Goal: Obtain resource: Obtain resource

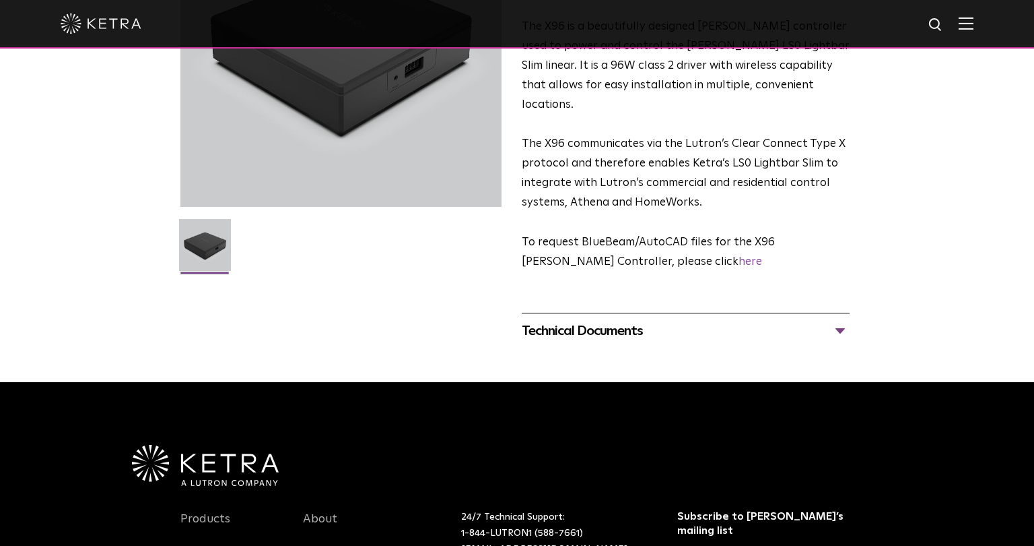
scroll to position [213, 0]
click at [840, 320] on div "Technical Documents" at bounding box center [686, 331] width 328 height 22
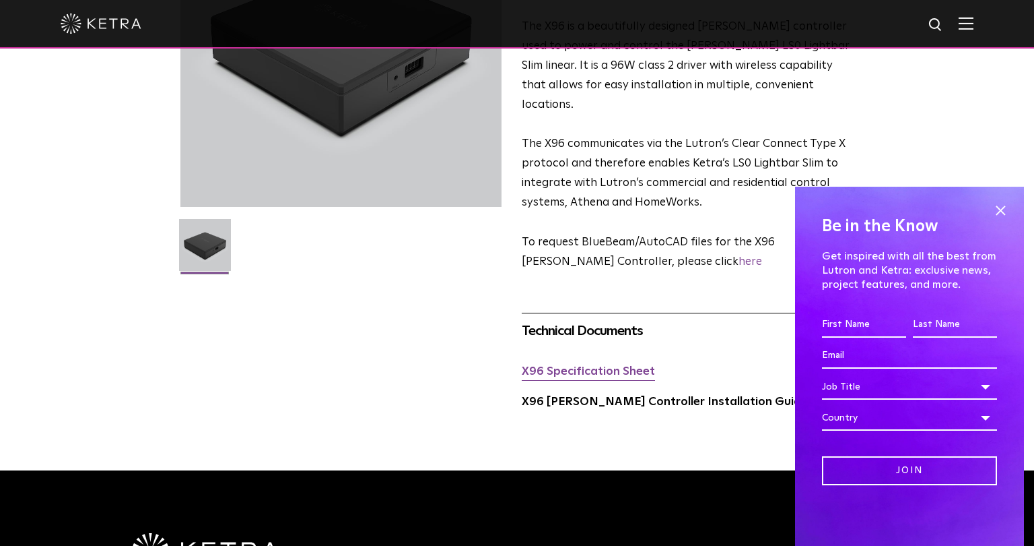
click at [608, 366] on link "X96 Specification Sheet" at bounding box center [588, 371] width 133 height 11
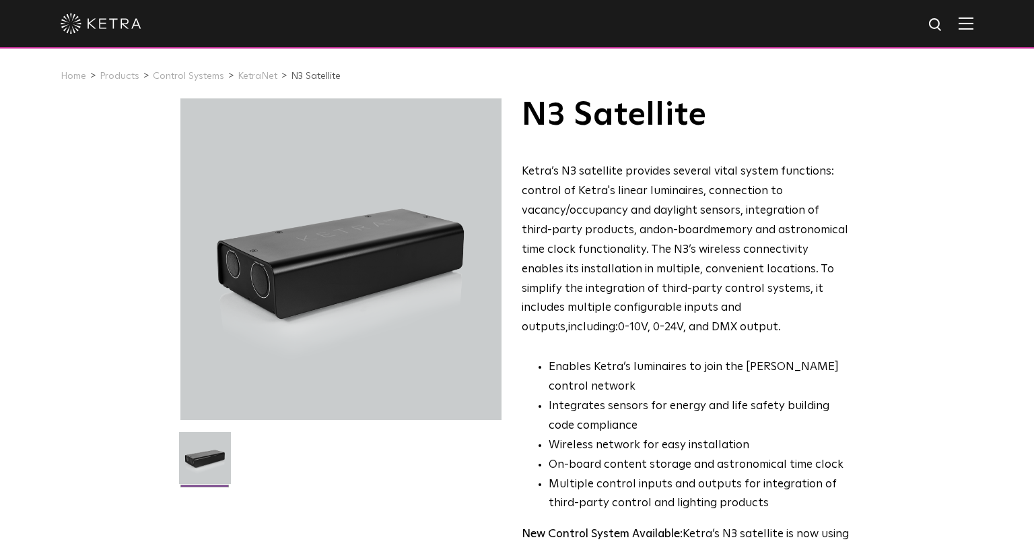
scroll to position [498, 0]
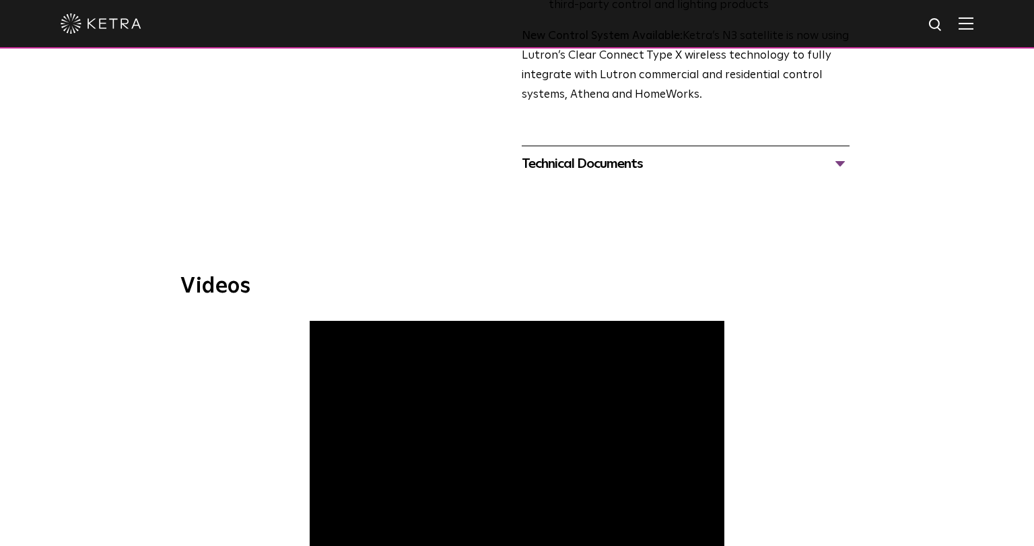
click at [682, 181] on div "Technical Documents N3 Specification Sheet N3 Installation Guide N3 One Line Di…" at bounding box center [686, 163] width 328 height 36
click at [704, 167] on div "Technical Documents" at bounding box center [686, 164] width 328 height 22
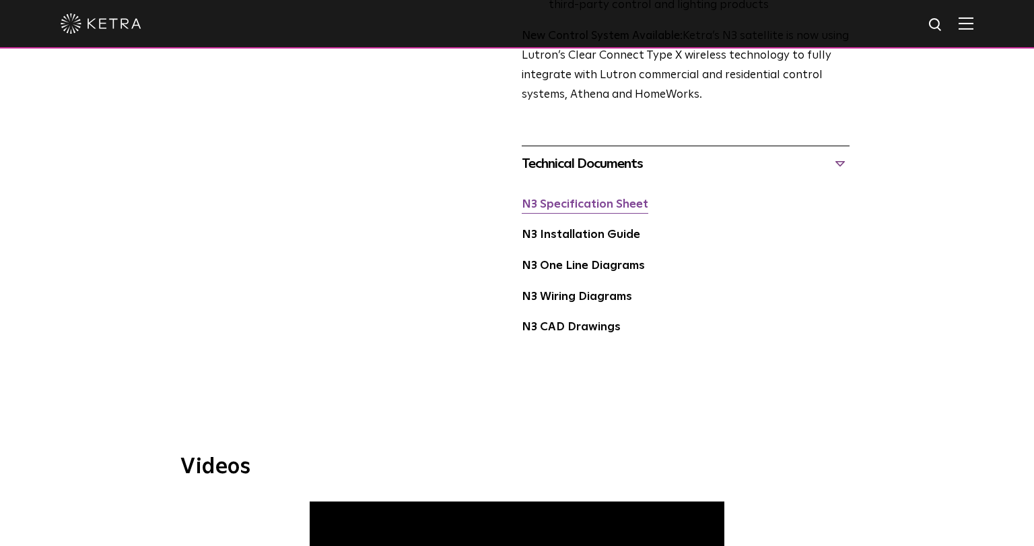
click at [612, 209] on link "N3 Specification Sheet" at bounding box center [585, 204] width 127 height 11
